Goal: Book appointment/travel/reservation

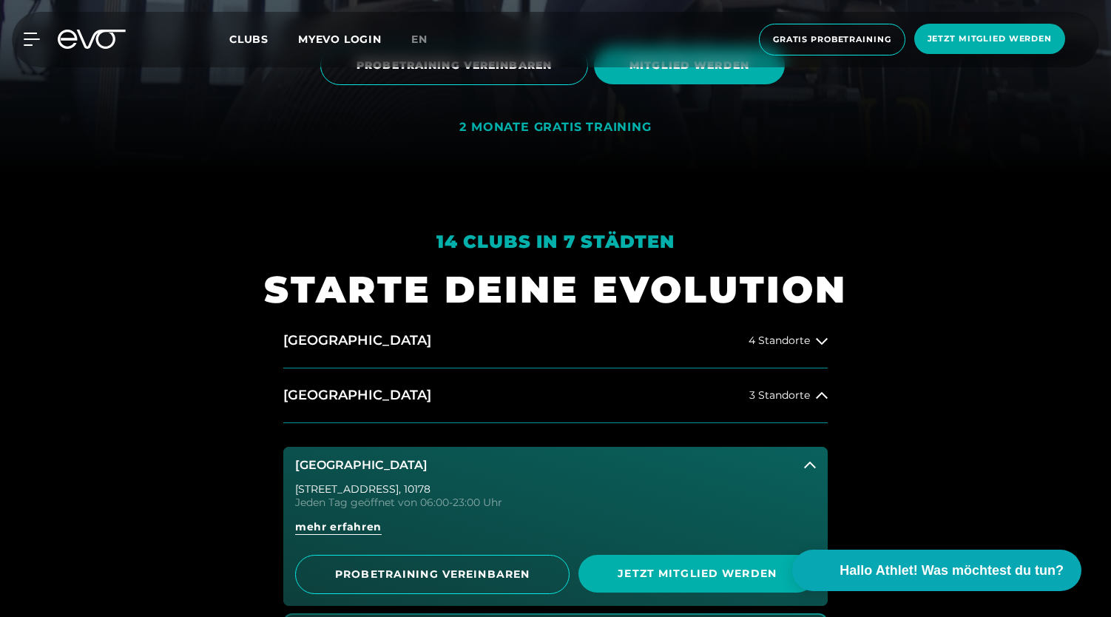
scroll to position [548, 0]
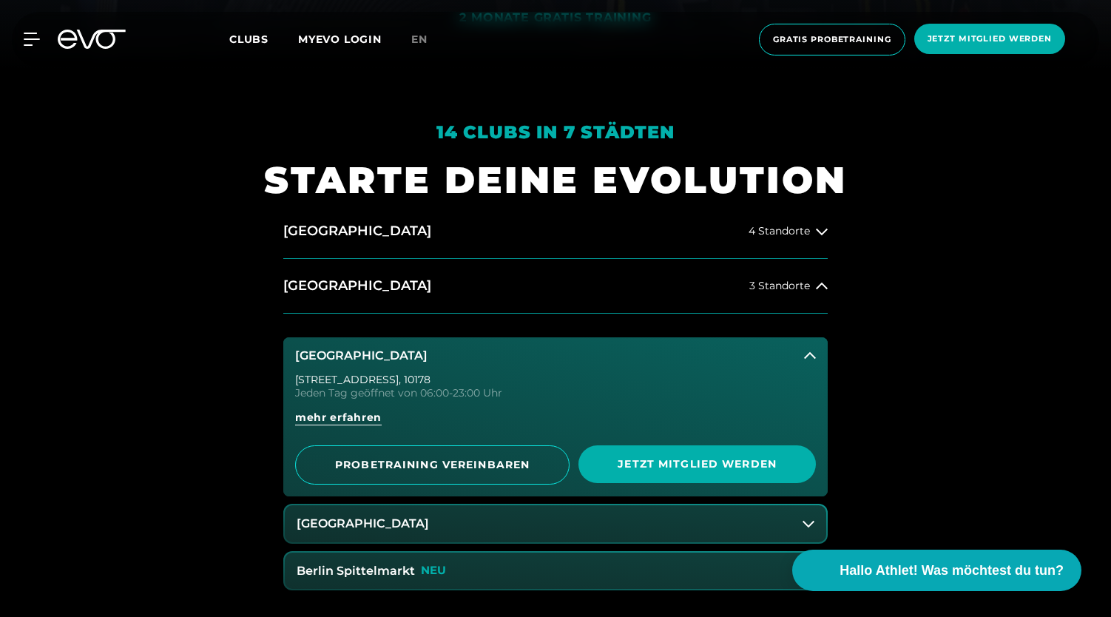
click at [795, 345] on button "[GEOGRAPHIC_DATA]" at bounding box center [555, 355] width 544 height 37
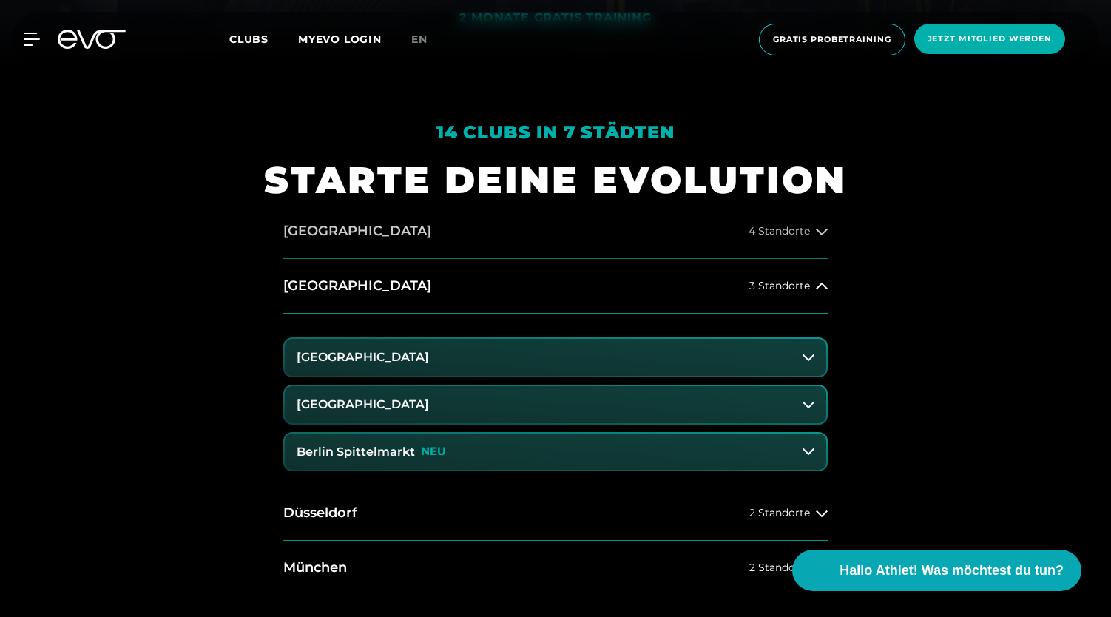
click at [790, 233] on span "4 Standorte" at bounding box center [779, 231] width 61 height 11
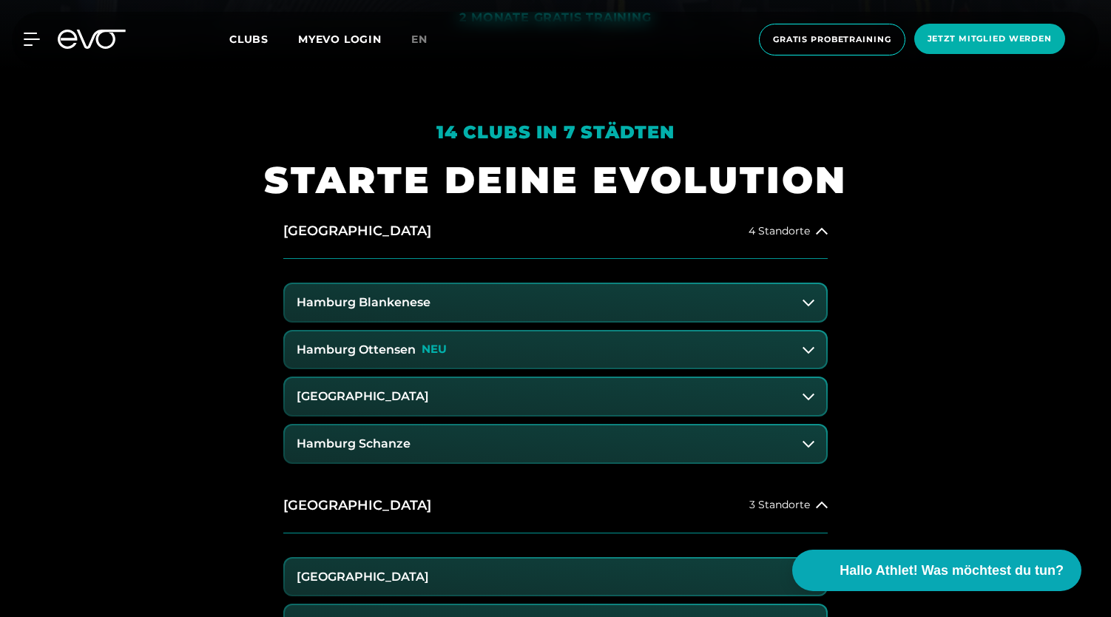
click at [603, 317] on button "Hamburg Blankenese" at bounding box center [555, 302] width 541 height 37
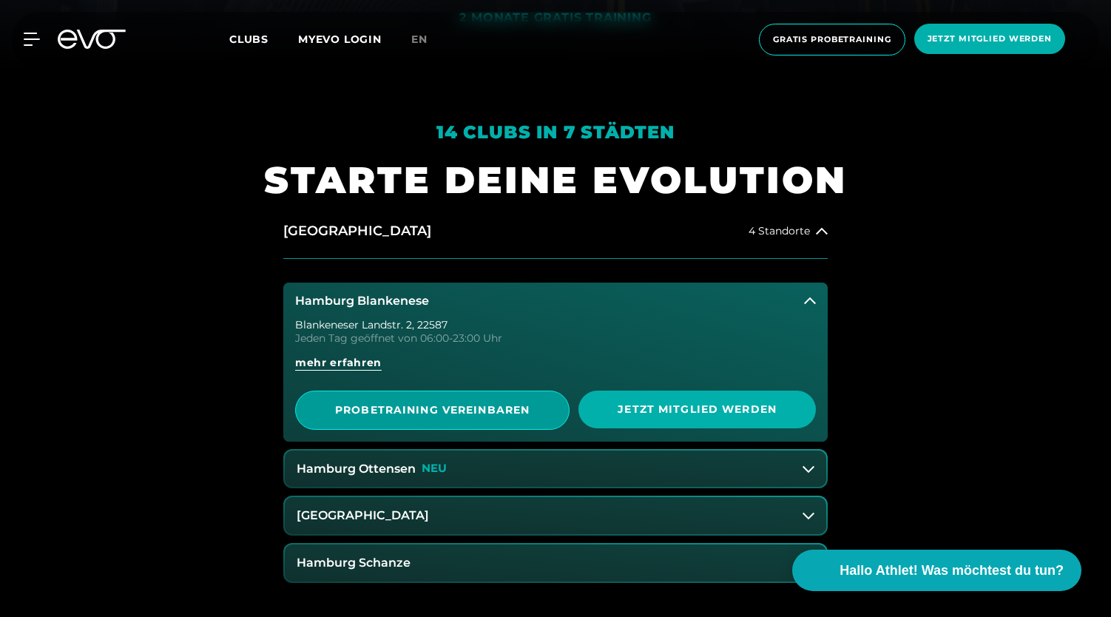
click at [487, 405] on span "PROBETRAINING VEREINBAREN" at bounding box center [432, 410] width 202 height 16
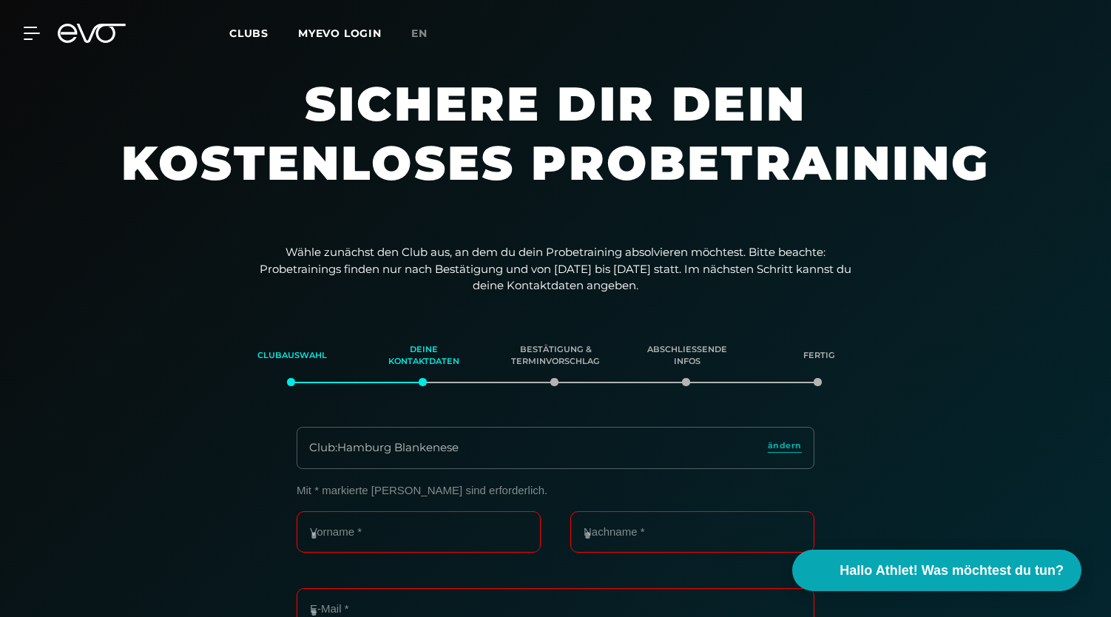
click at [101, 41] on icon at bounding box center [101, 33] width 49 height 19
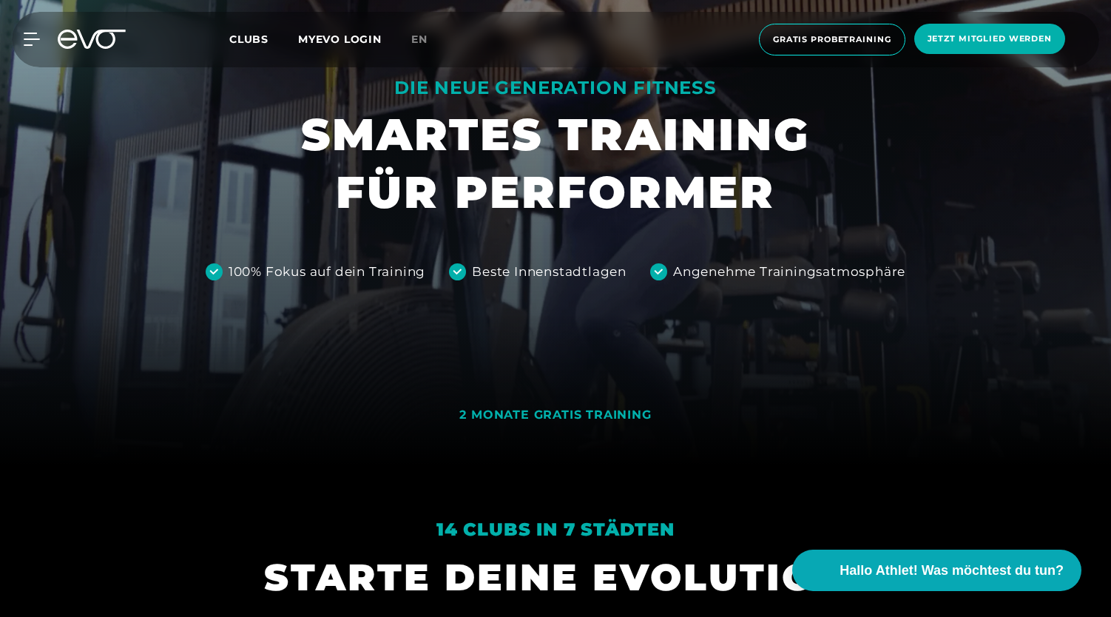
scroll to position [161, 0]
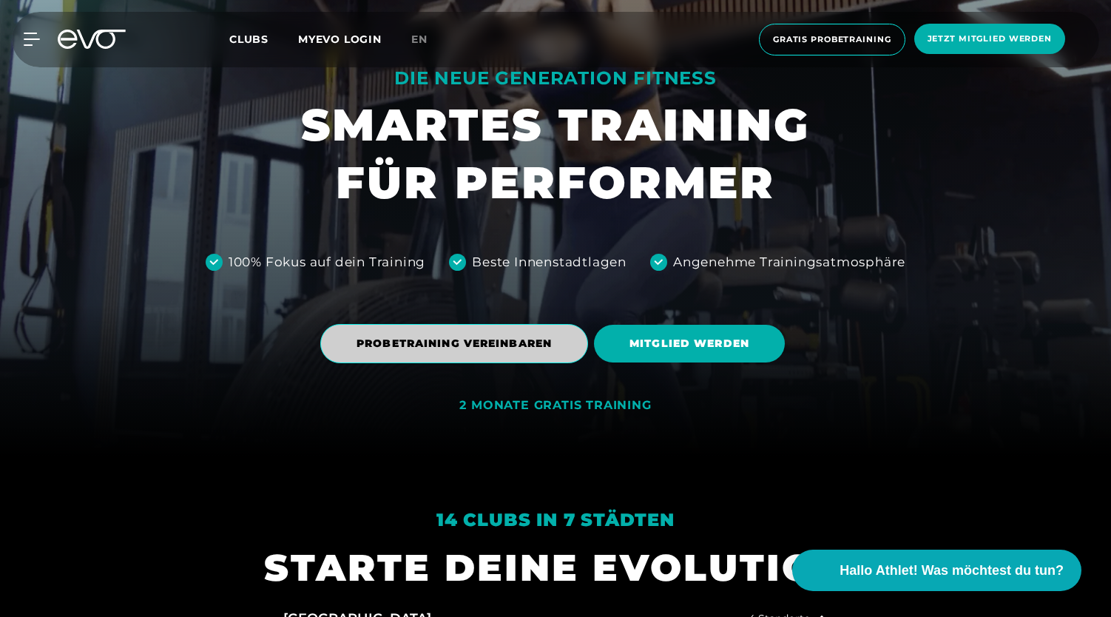
click at [490, 328] on span "PROBETRAINING VEREINBAREN" at bounding box center [454, 343] width 268 height 39
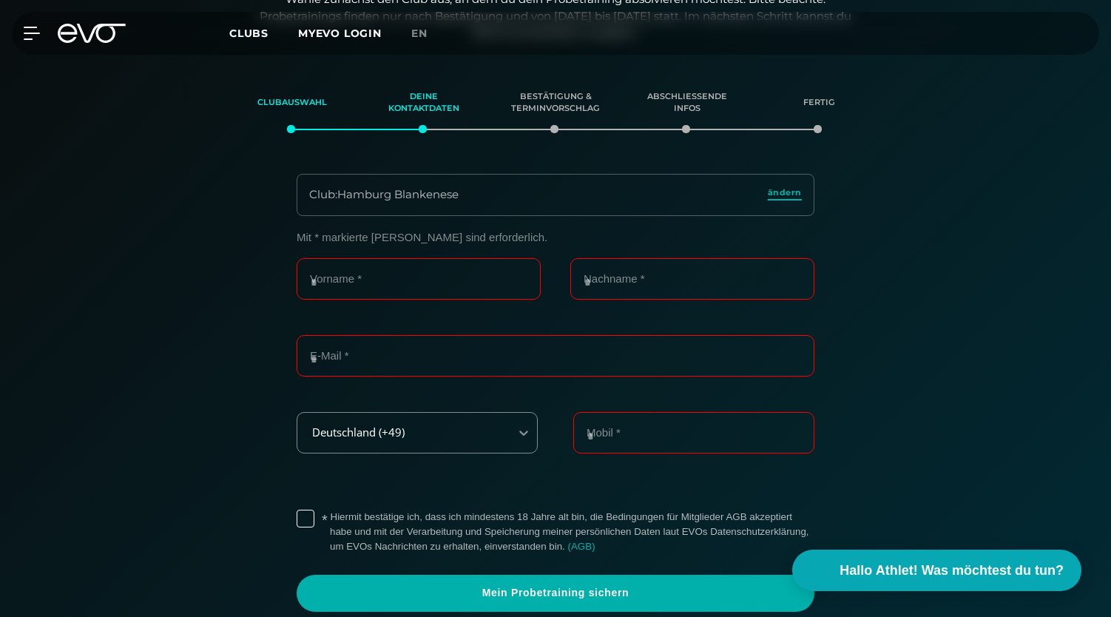
scroll to position [254, 0]
click at [785, 184] on div "Club : Hamburg Blankenese ändern" at bounding box center [556, 194] width 518 height 42
click at [792, 194] on span "ändern" at bounding box center [785, 192] width 34 height 13
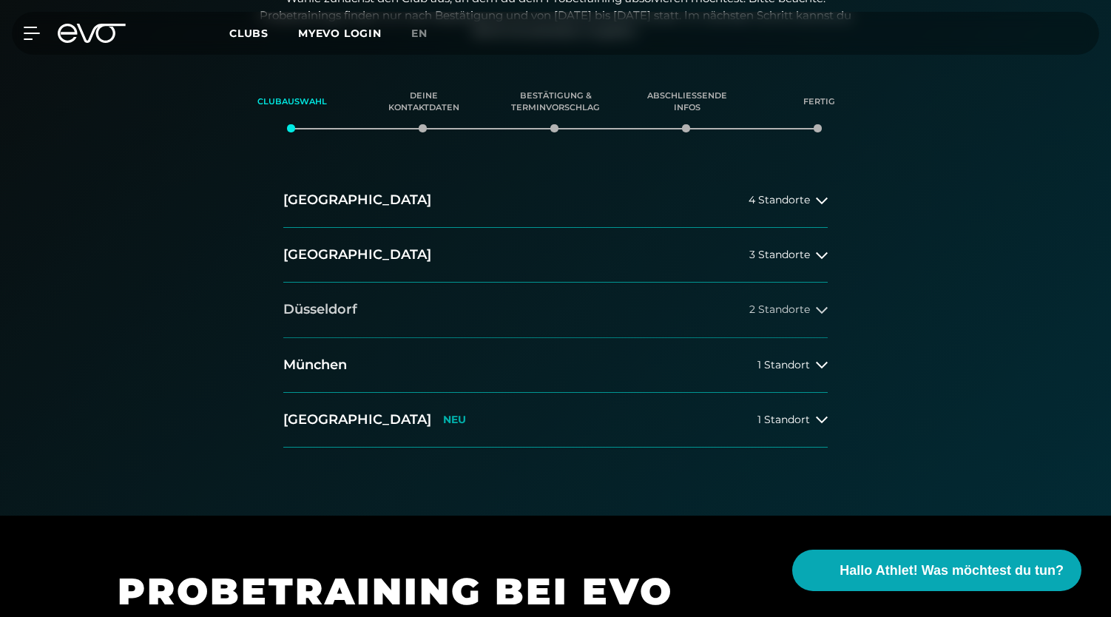
click at [482, 323] on button "Düsseldorf 2 Standorte" at bounding box center [555, 310] width 544 height 55
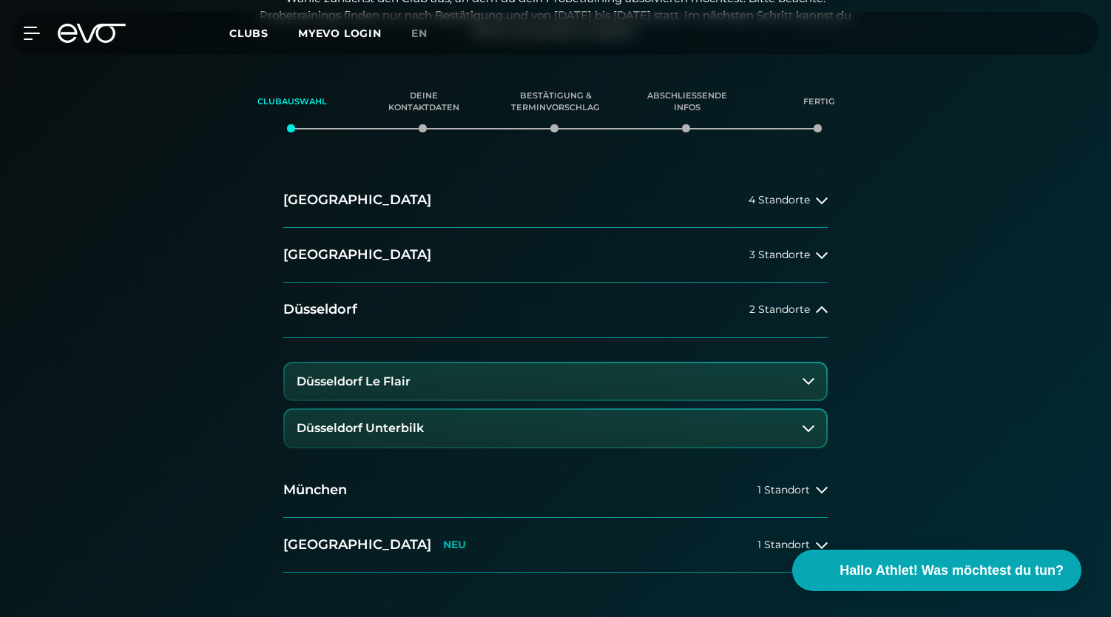
click at [463, 375] on button "Düsseldorf Le Flair" at bounding box center [555, 381] width 541 height 37
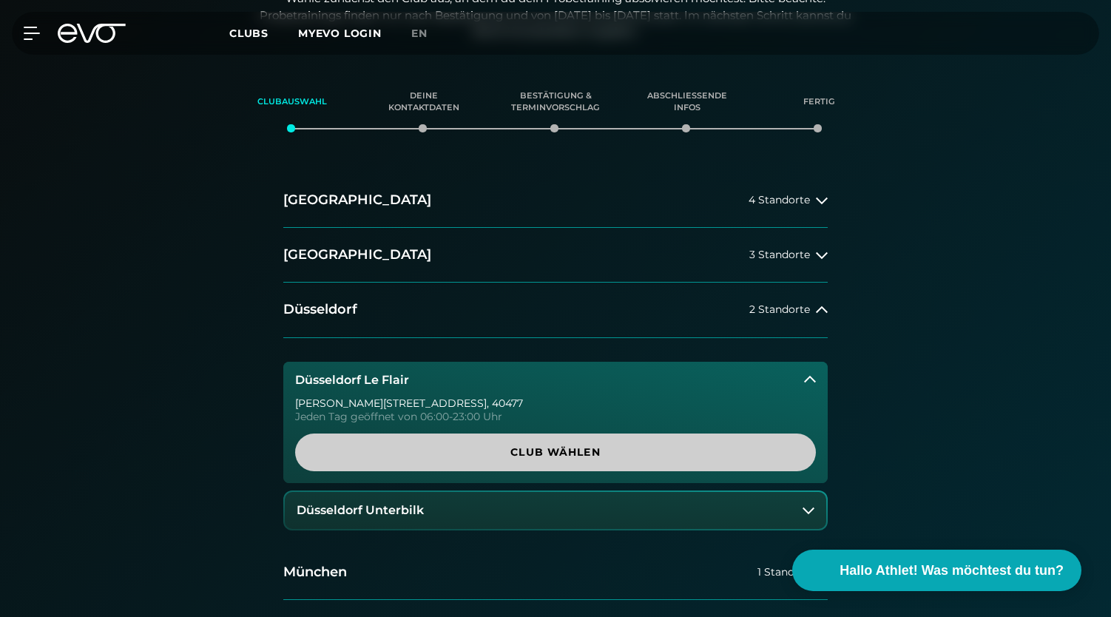
click at [497, 438] on span "Club wählen" at bounding box center [555, 452] width 521 height 38
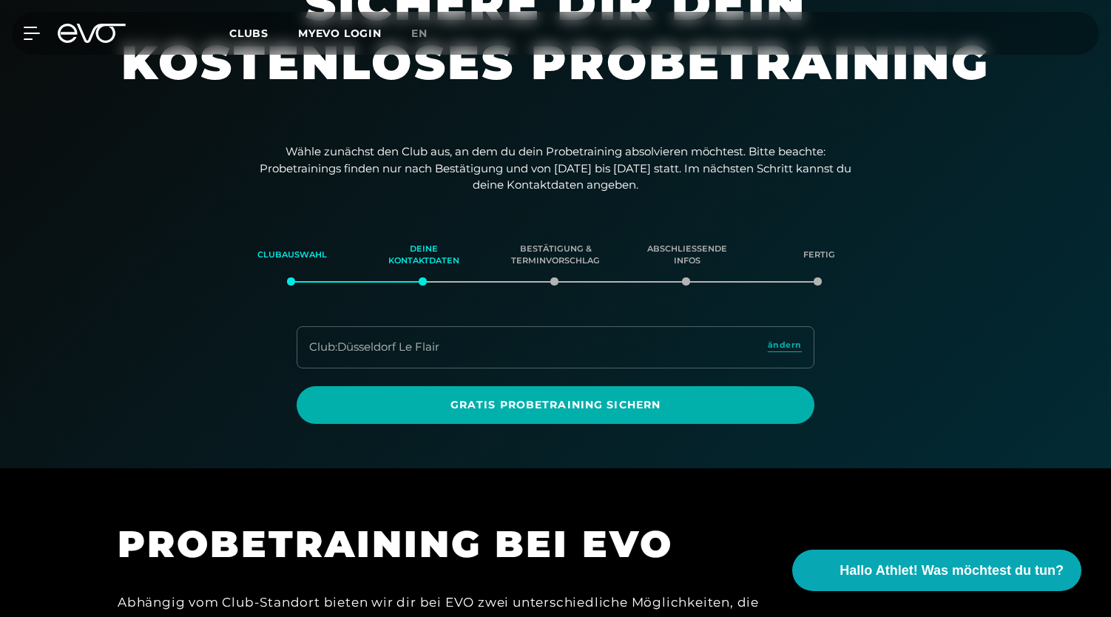
scroll to position [97, 0]
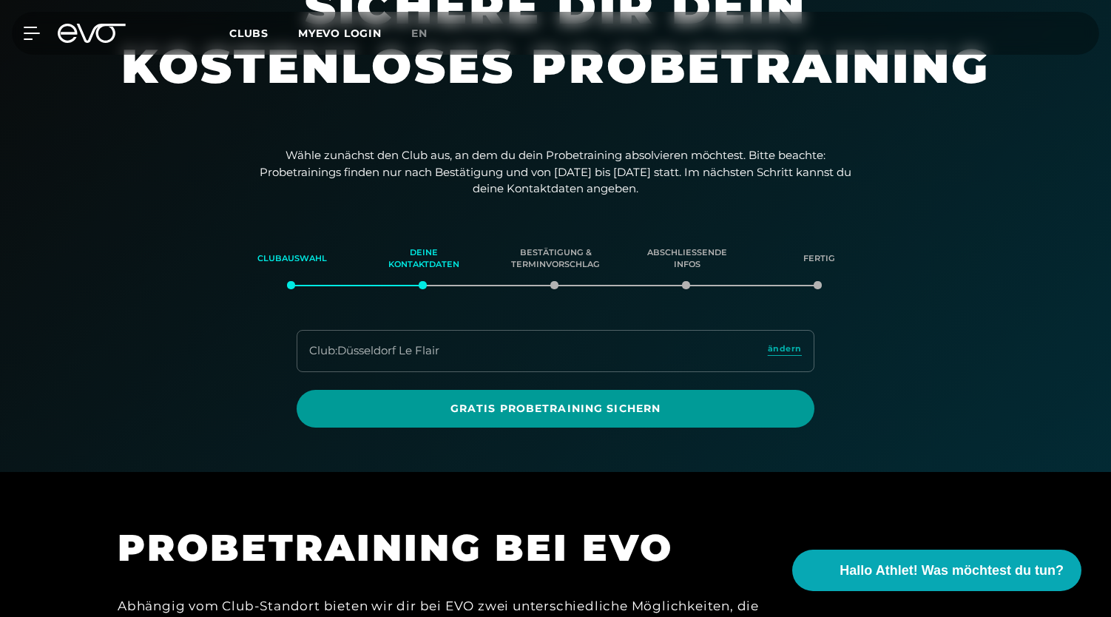
click at [397, 421] on span "Gratis Probetraining sichern" at bounding box center [556, 409] width 518 height 38
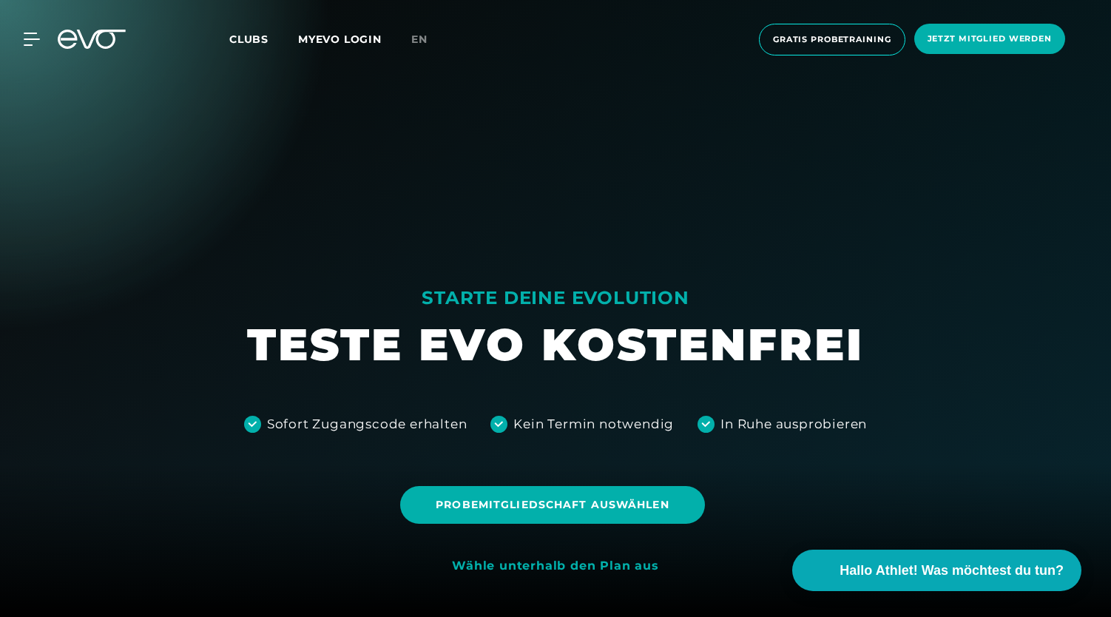
click at [83, 35] on icon at bounding box center [92, 39] width 68 height 19
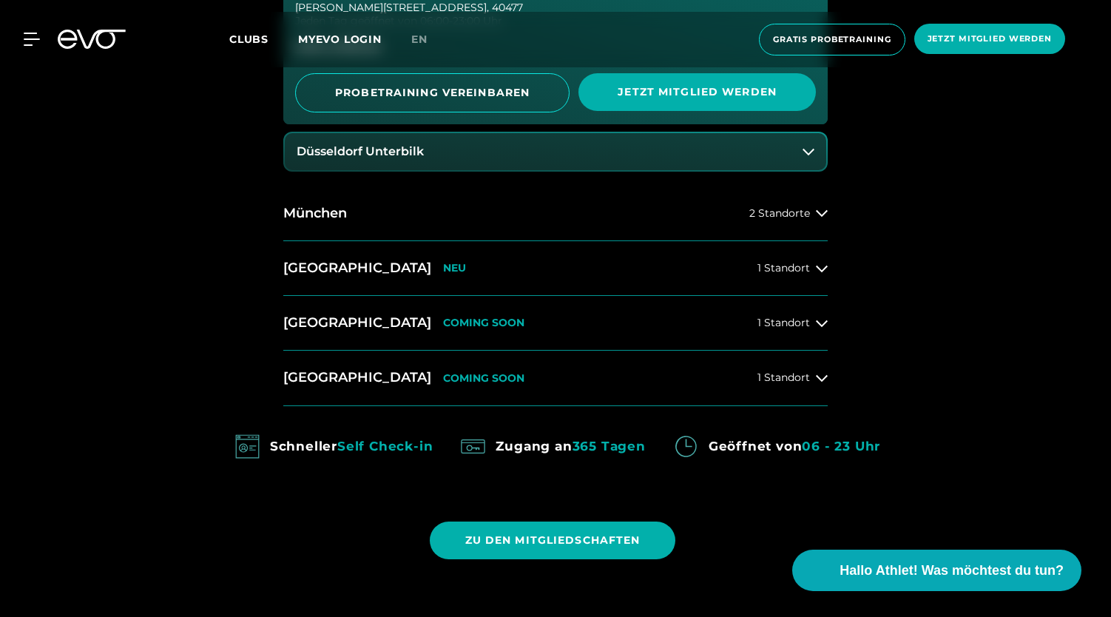
scroll to position [865, 0]
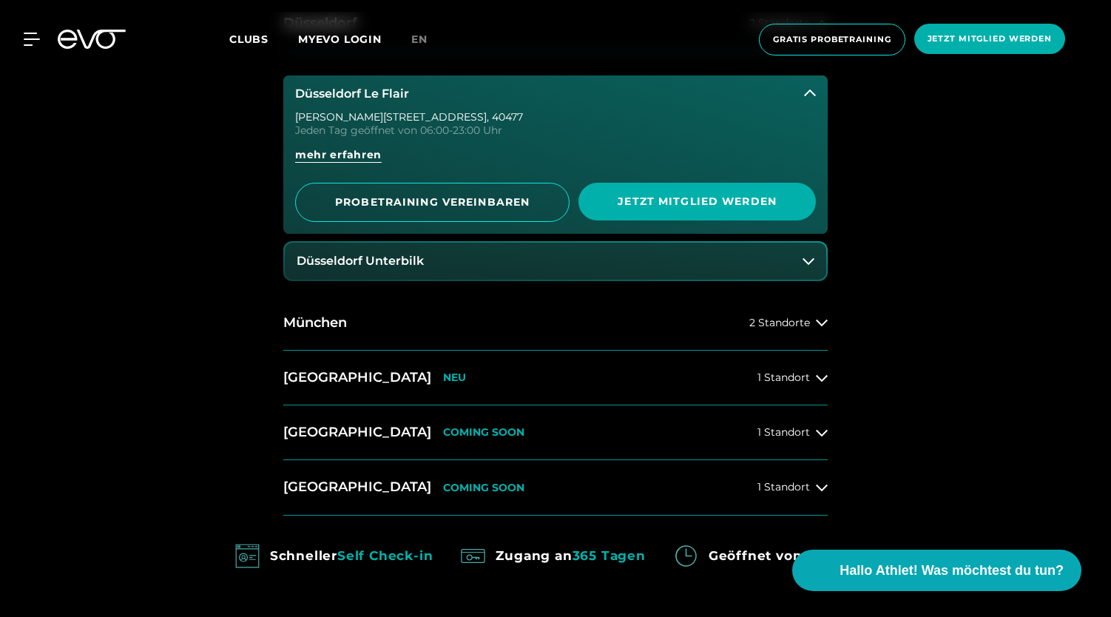
click at [811, 92] on icon at bounding box center [810, 93] width 12 height 12
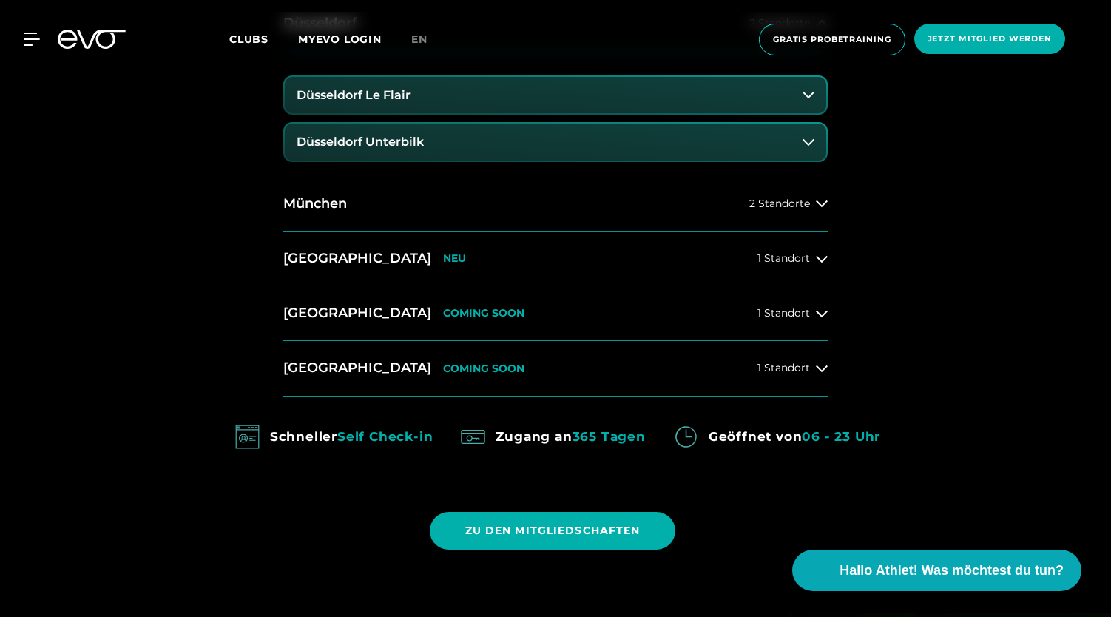
click at [805, 156] on button "Düsseldorf Unterbilk" at bounding box center [555, 142] width 541 height 37
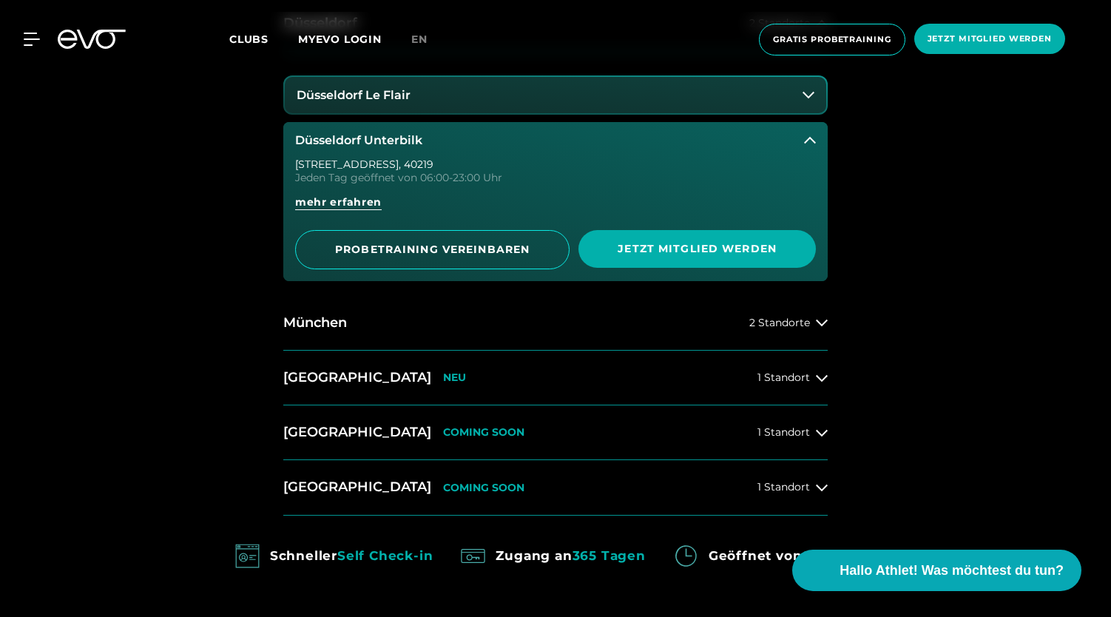
click at [805, 156] on button "Düsseldorf Unterbilk" at bounding box center [555, 140] width 544 height 37
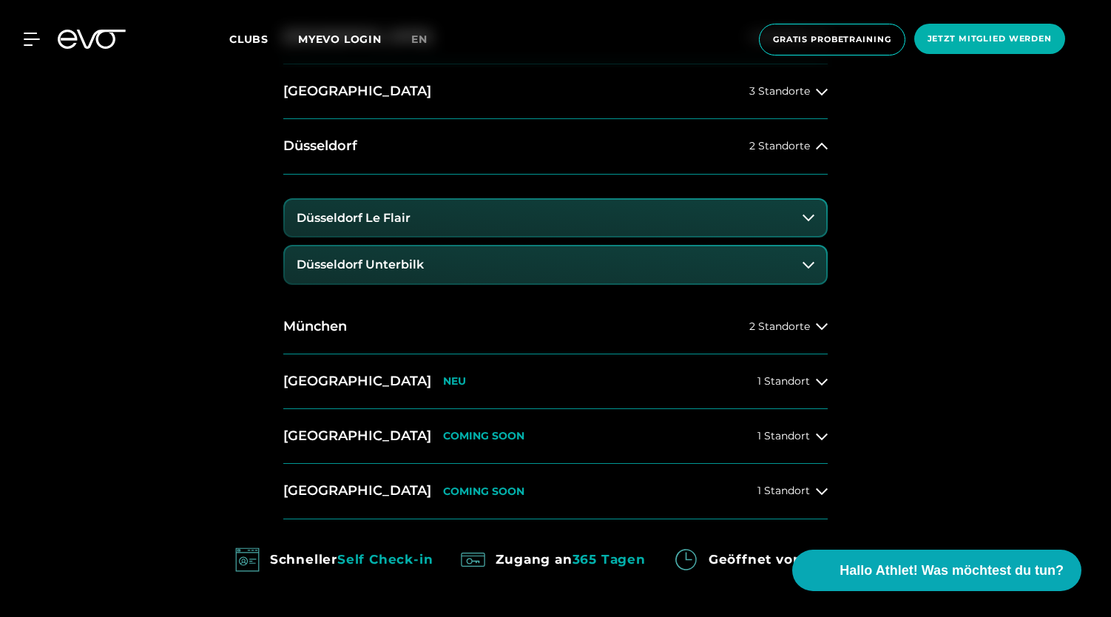
scroll to position [721, 0]
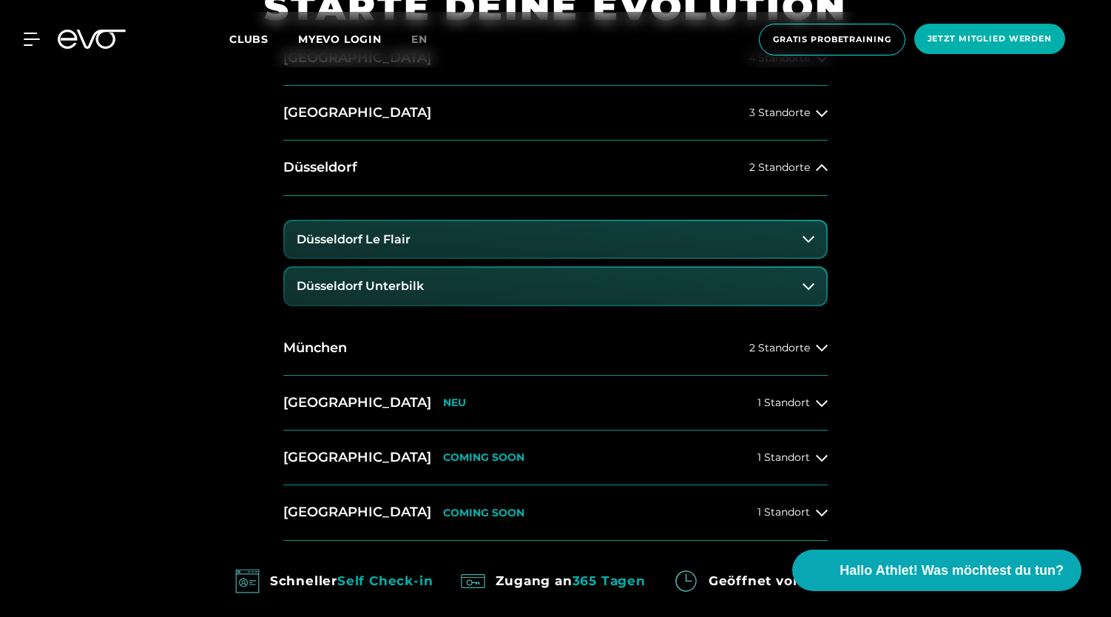
click at [836, 165] on div "[GEOGRAPHIC_DATA] 4 Standorte [GEOGRAPHIC_DATA] 3 Standorte [GEOGRAPHIC_DATA] 2…" at bounding box center [555, 286] width 568 height 510
click at [818, 166] on icon at bounding box center [822, 167] width 12 height 7
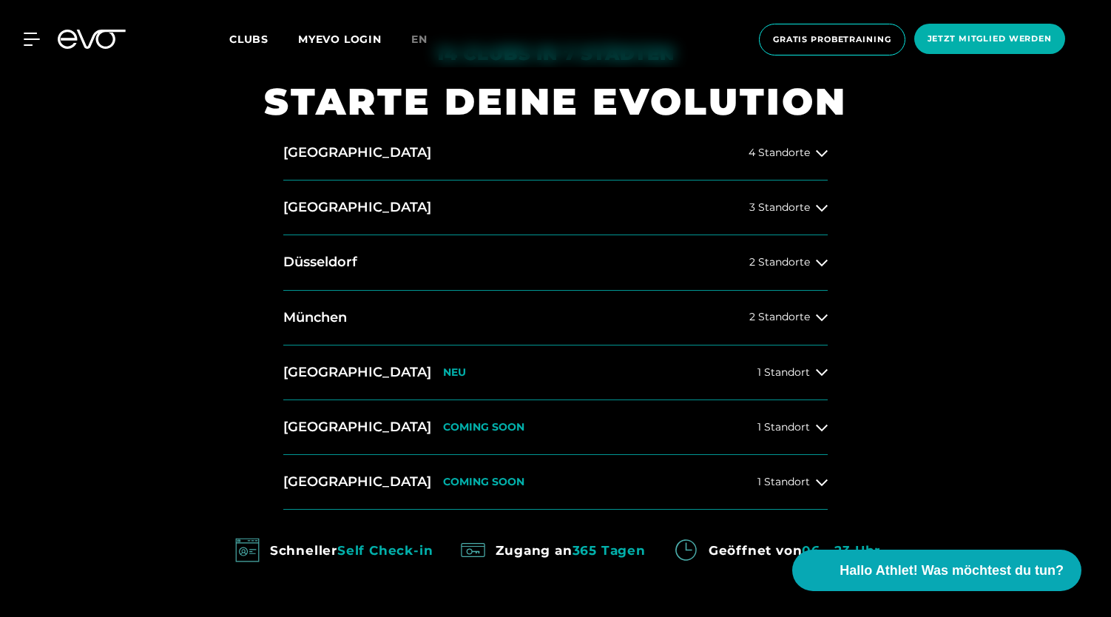
scroll to position [626, 0]
click at [821, 317] on icon at bounding box center [822, 318] width 12 height 12
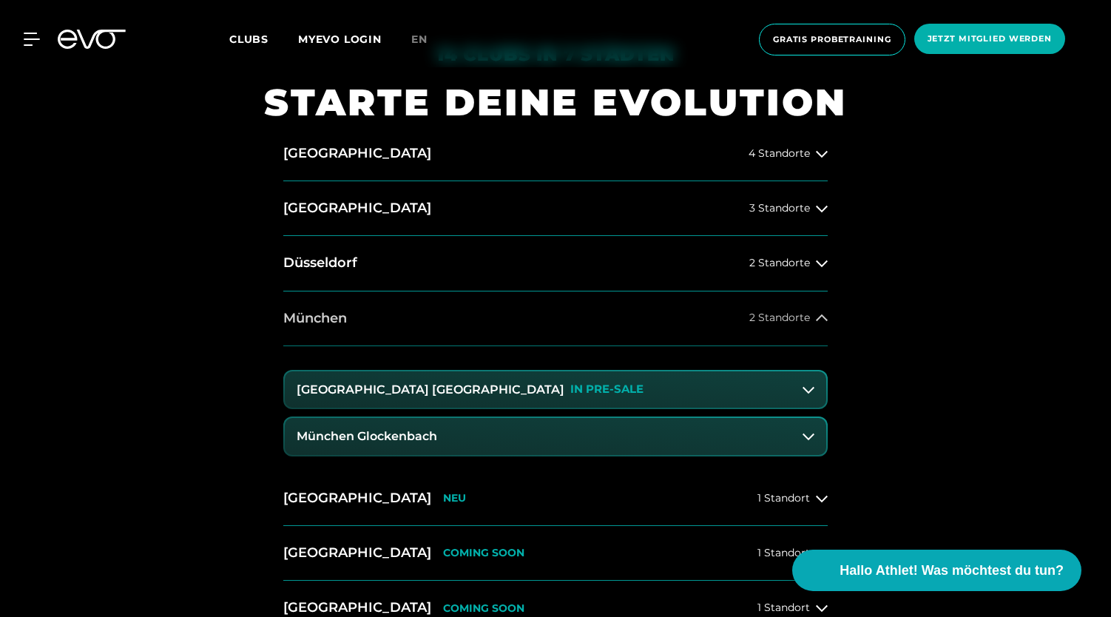
click at [821, 317] on icon at bounding box center [822, 318] width 12 height 12
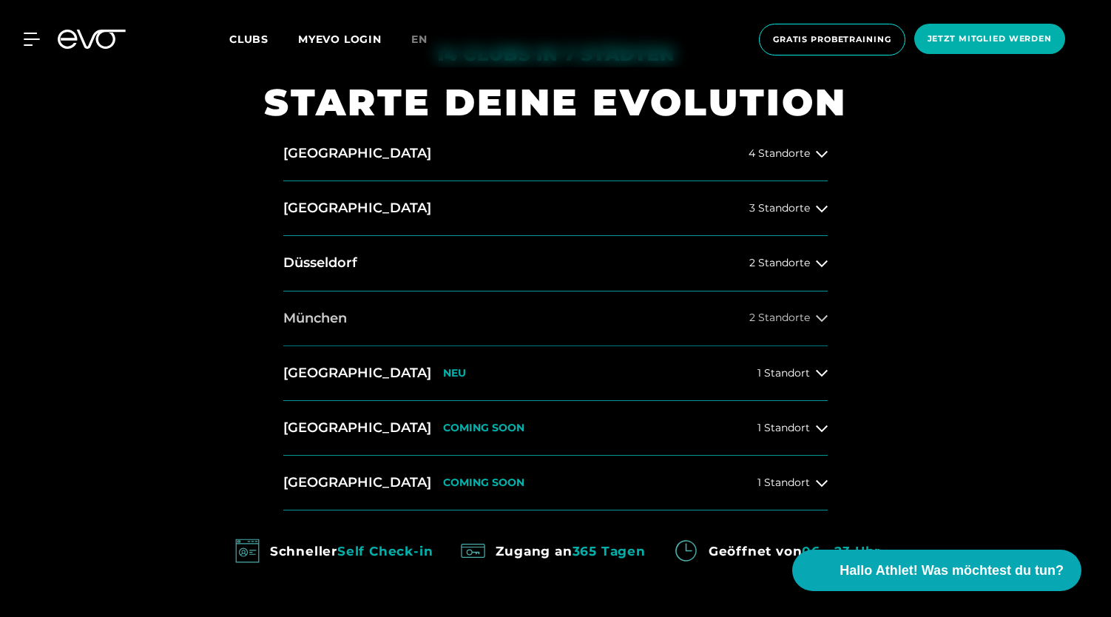
click at [821, 317] on icon at bounding box center [822, 318] width 12 height 12
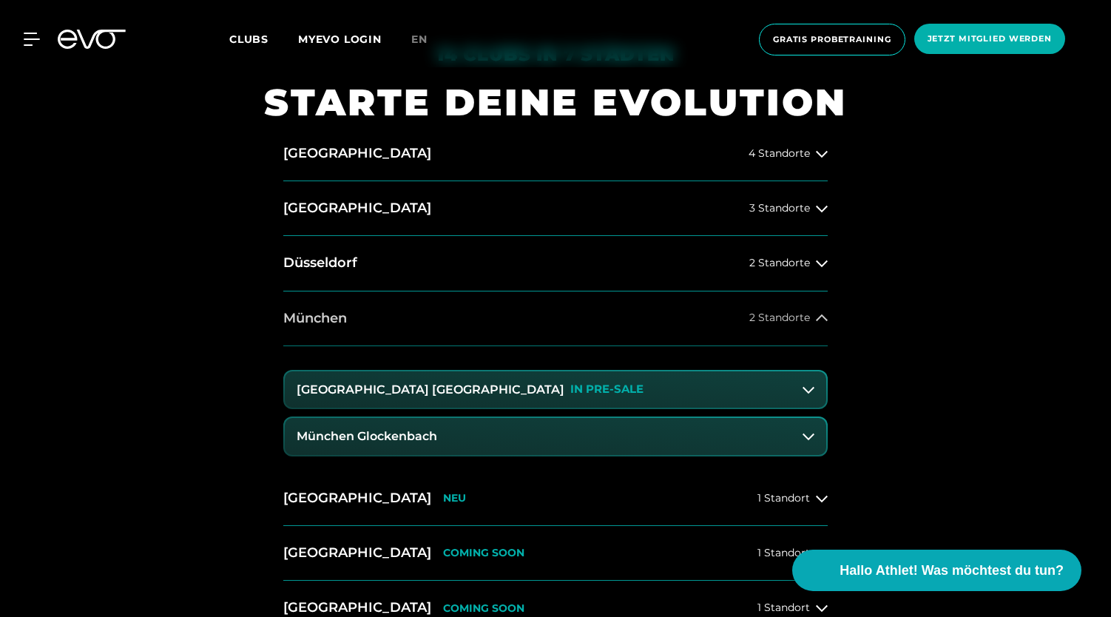
click at [821, 317] on icon at bounding box center [822, 318] width 12 height 12
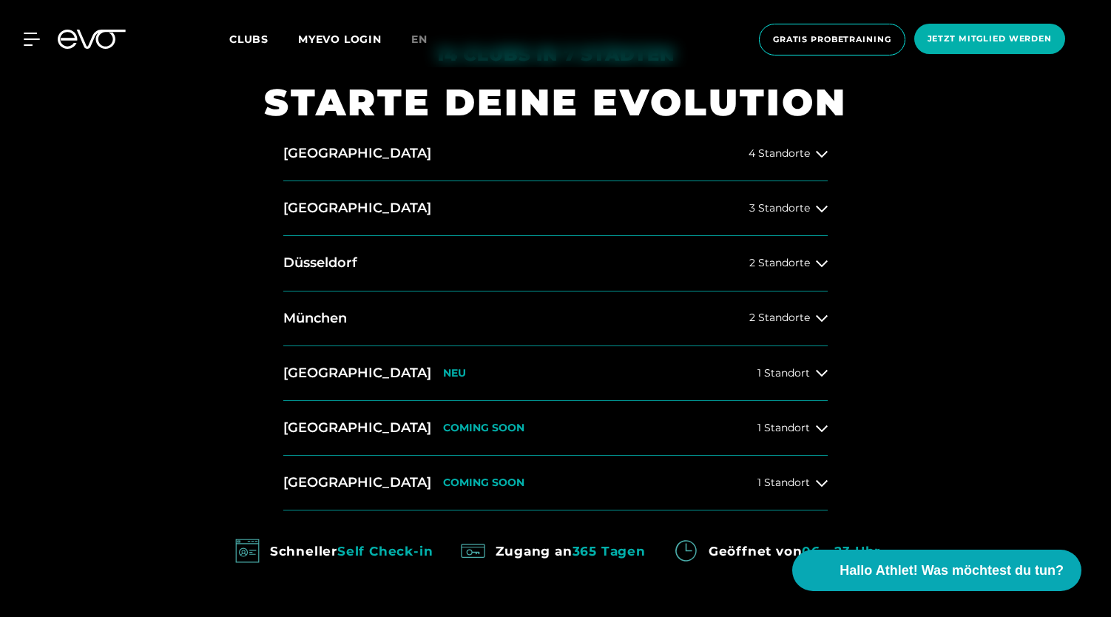
scroll to position [699, 0]
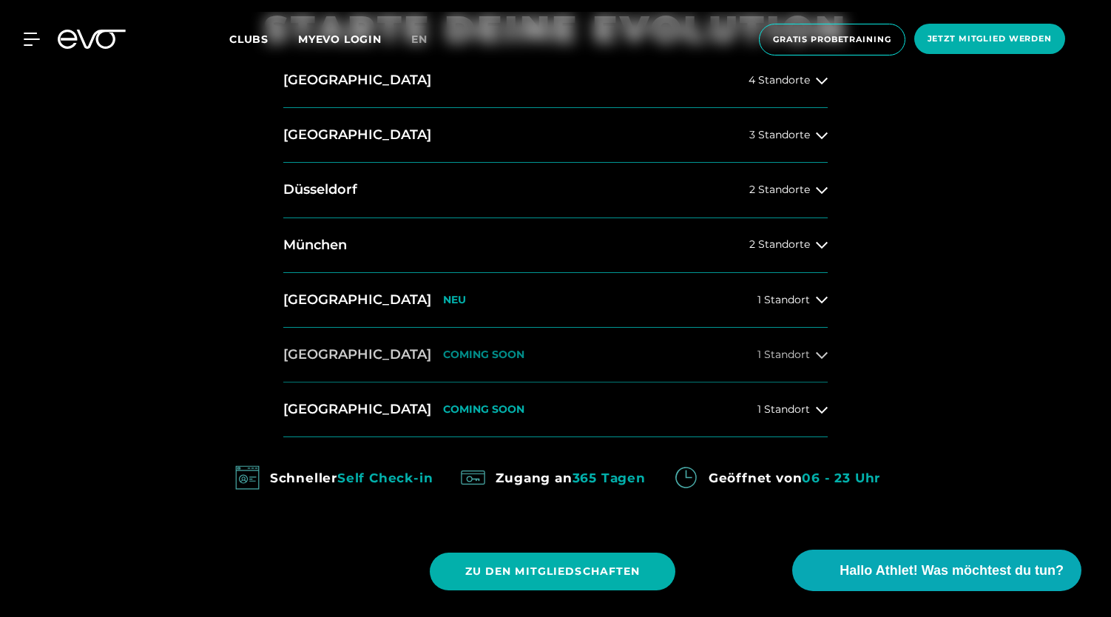
click at [808, 357] on span "1 Standort" at bounding box center [783, 354] width 53 height 11
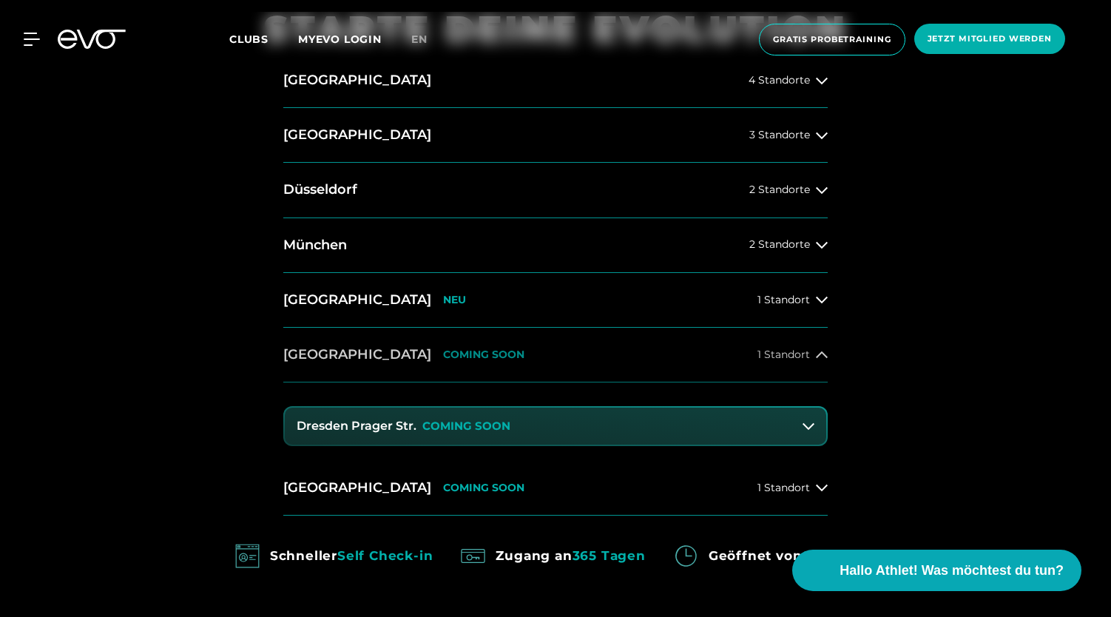
click at [808, 357] on span "1 Standort" at bounding box center [783, 354] width 53 height 11
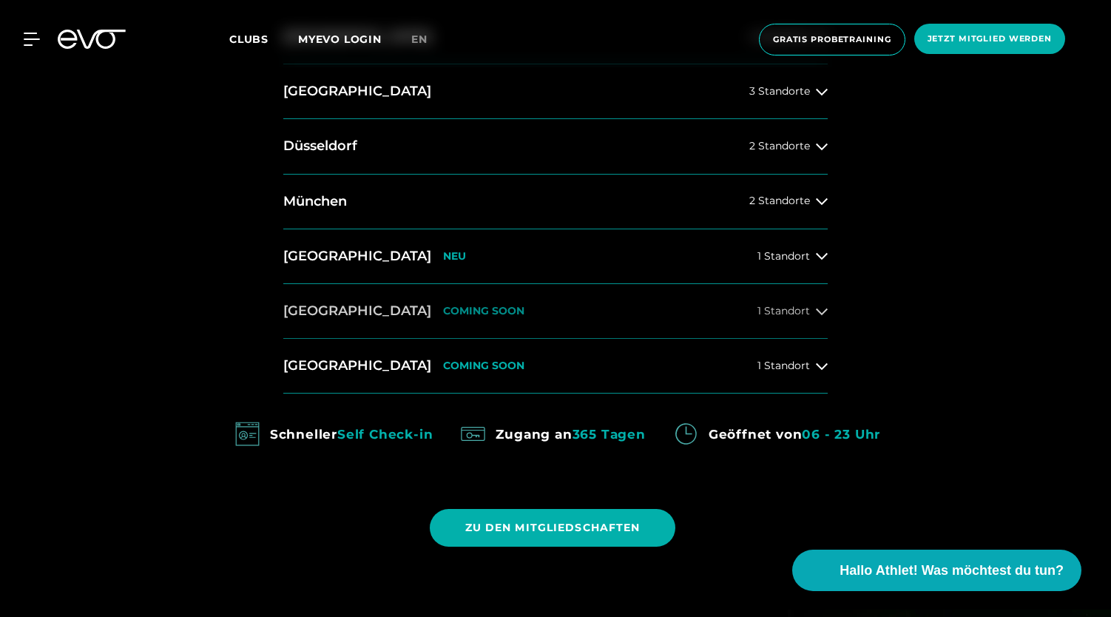
scroll to position [743, 0]
click at [808, 359] on span "1 Standort" at bounding box center [783, 364] width 53 height 11
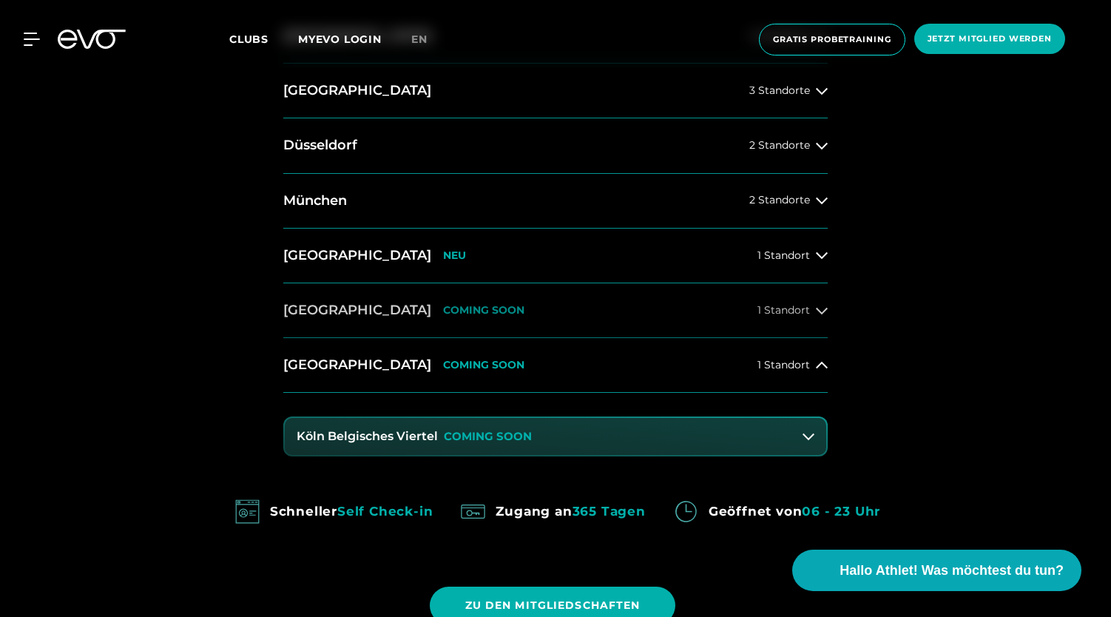
click at [808, 359] on span "1 Standort" at bounding box center [783, 364] width 53 height 11
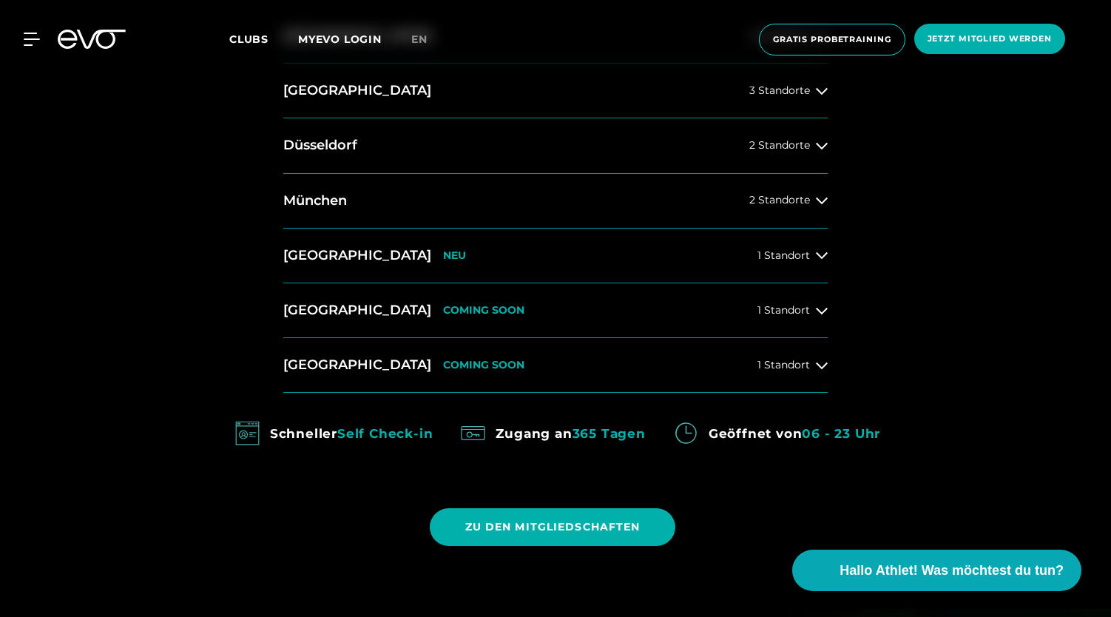
click at [959, 355] on div "14 Clubs in 7 Städten STARTE DEINE EVOLUTION [GEOGRAPHIC_DATA] 4 Standorte [GEO…" at bounding box center [555, 241] width 1111 height 735
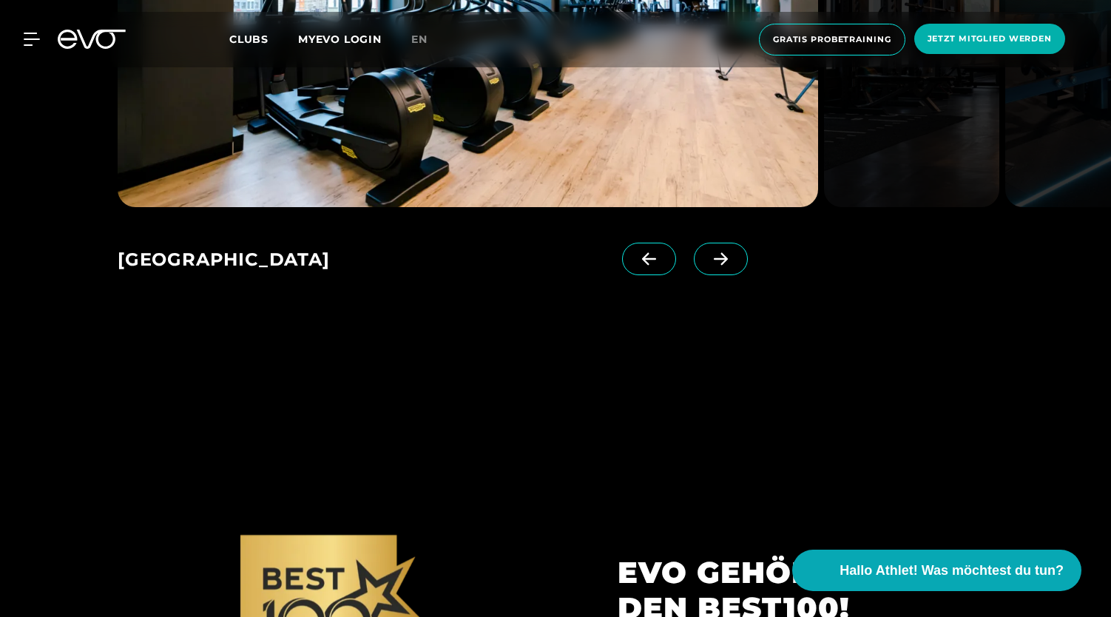
scroll to position [2284, 0]
